Goal: Transaction & Acquisition: Download file/media

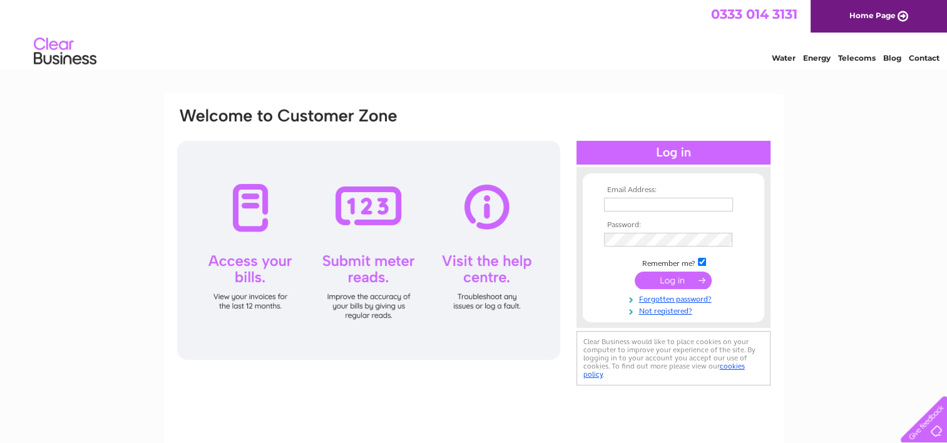
type input "accounts@newtonproperty.co.uk"
click at [668, 279] on input "submit" at bounding box center [673, 281] width 77 height 18
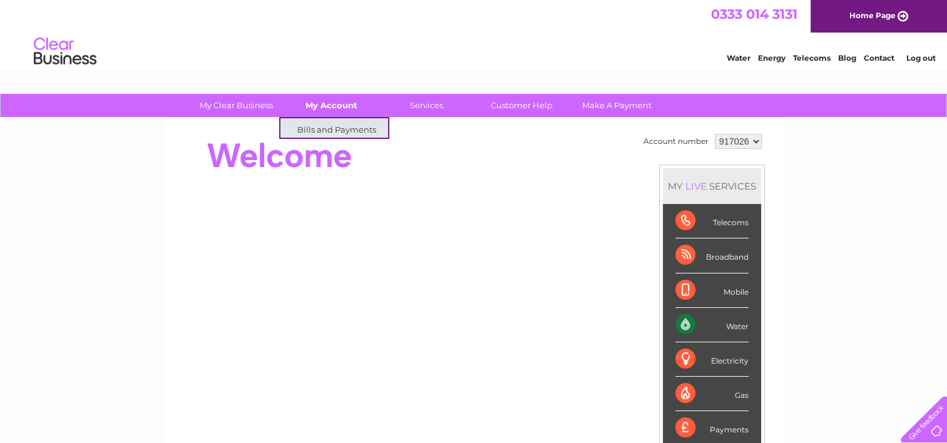
click at [339, 108] on link "My Account" at bounding box center [331, 105] width 103 height 23
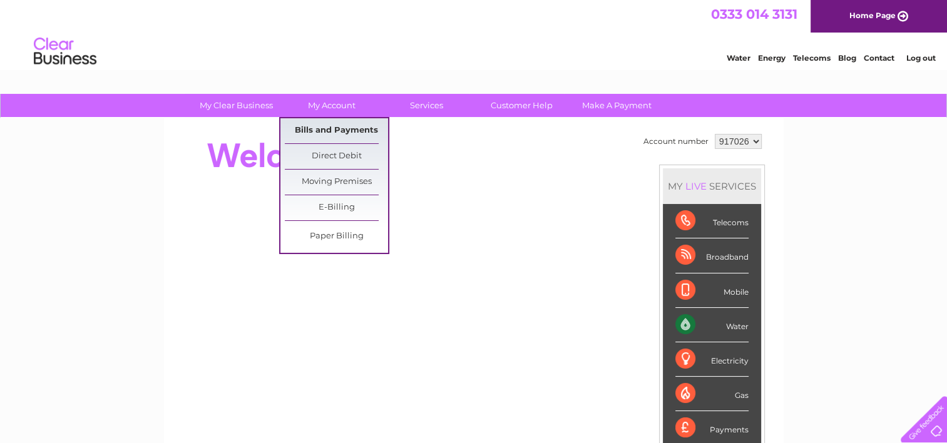
click at [344, 133] on link "Bills and Payments" at bounding box center [336, 130] width 103 height 25
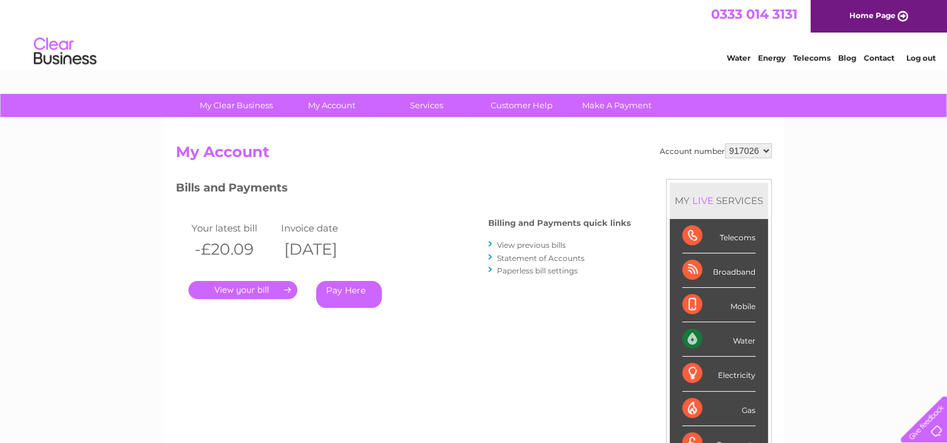
click at [250, 287] on link "." at bounding box center [242, 290] width 109 height 18
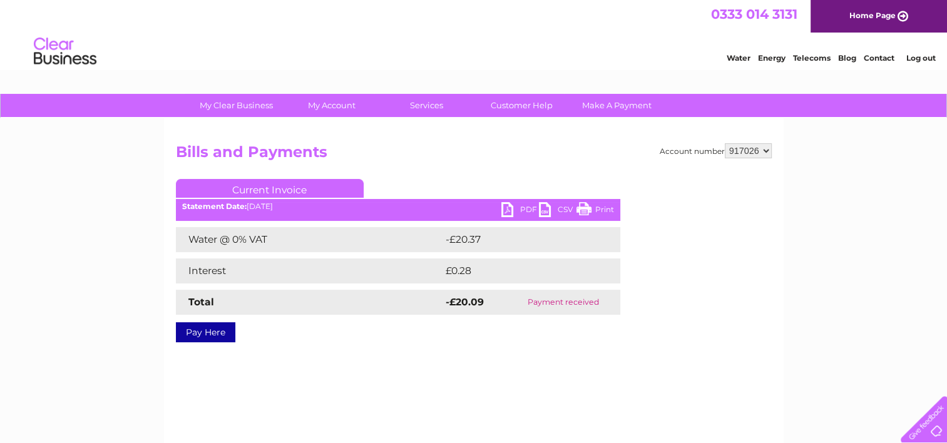
click at [737, 152] on select "917026 957358 958187" at bounding box center [748, 150] width 47 height 15
select select "957358"
click at [725, 143] on select "917026 957358 958187" at bounding box center [748, 150] width 47 height 15
drag, startPoint x: 0, startPoint y: 0, endPoint x: 750, endPoint y: 153, distance: 765.7
click at [750, 153] on select "917026 957358 958187" at bounding box center [748, 150] width 47 height 15
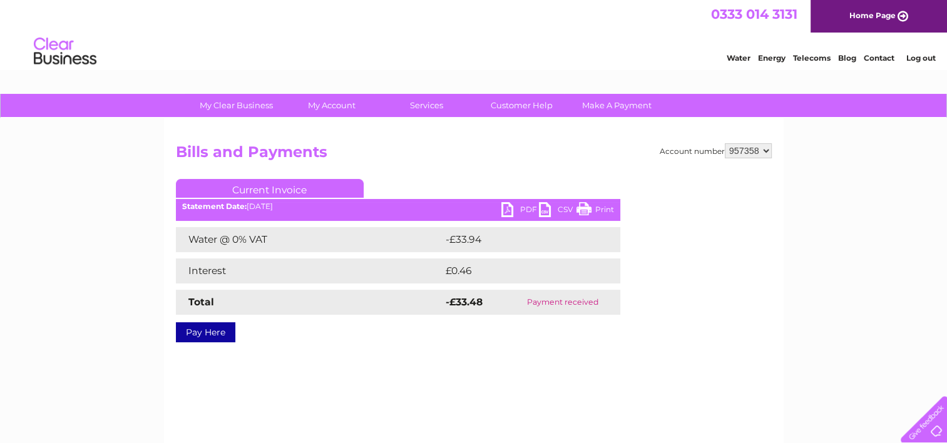
select select "958187"
click at [725, 143] on select "917026 957358 958187" at bounding box center [748, 150] width 47 height 15
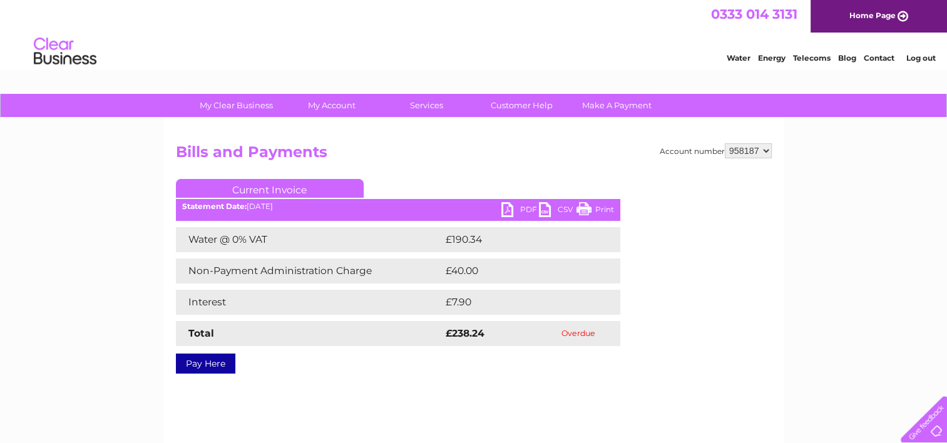
click at [524, 205] on link "PDF" at bounding box center [520, 211] width 38 height 18
click at [757, 151] on select "917026 957358 958187" at bounding box center [748, 150] width 47 height 15
select select "917026"
click at [725, 143] on select "917026 957358 958187" at bounding box center [748, 150] width 47 height 15
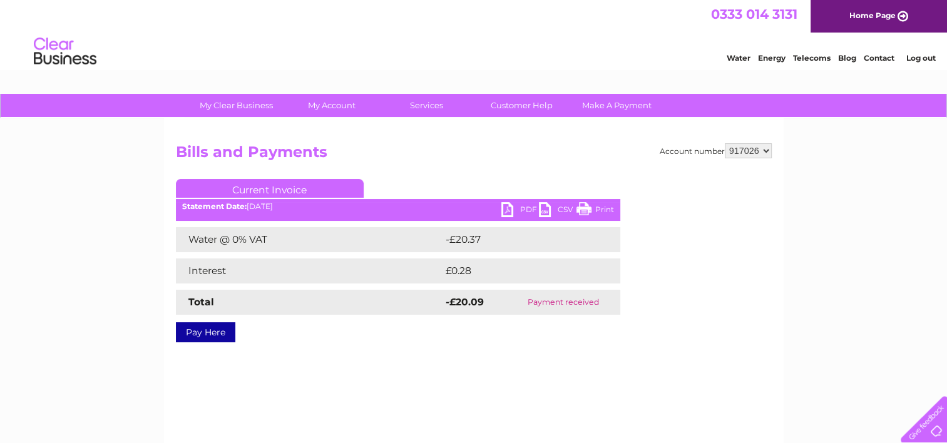
click at [766, 223] on div at bounding box center [722, 254] width 98 height 150
click at [519, 210] on link "PDF" at bounding box center [520, 211] width 38 height 18
